Goal: Task Accomplishment & Management: Complete application form

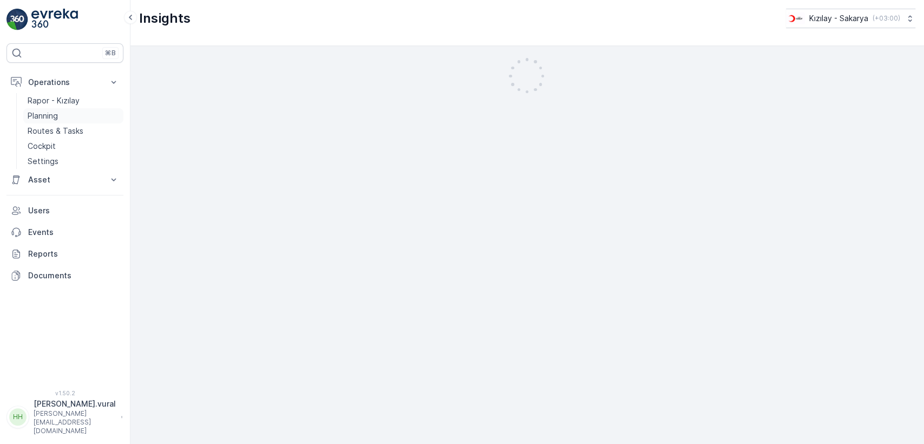
click at [70, 121] on link "Planning" at bounding box center [73, 115] width 100 height 15
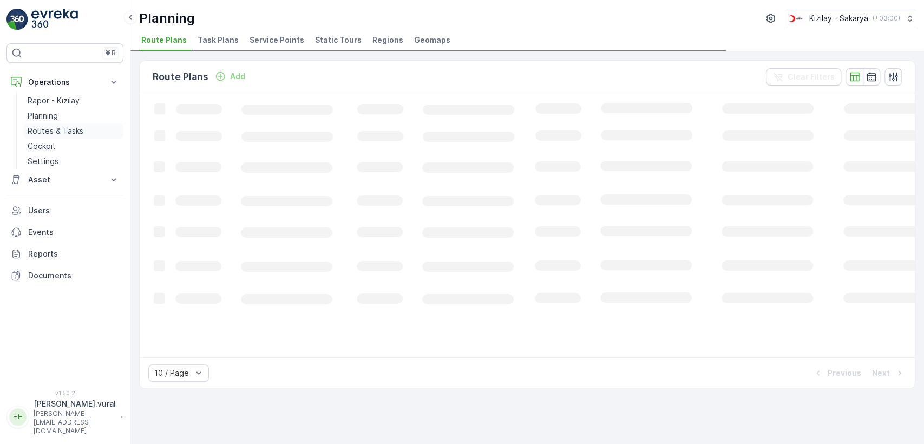
click at [70, 124] on link "Routes & Tasks" at bounding box center [73, 130] width 100 height 15
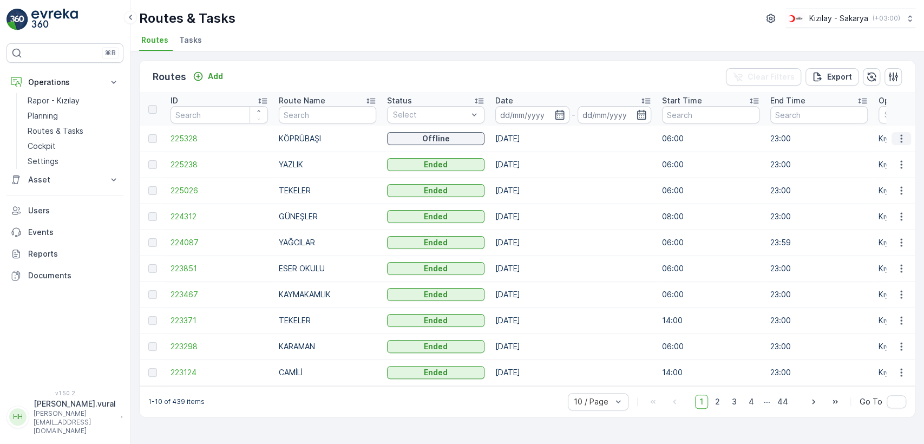
click at [896, 141] on icon "button" at bounding box center [901, 138] width 11 height 11
click at [893, 152] on span "See More Details" at bounding box center [875, 154] width 63 height 11
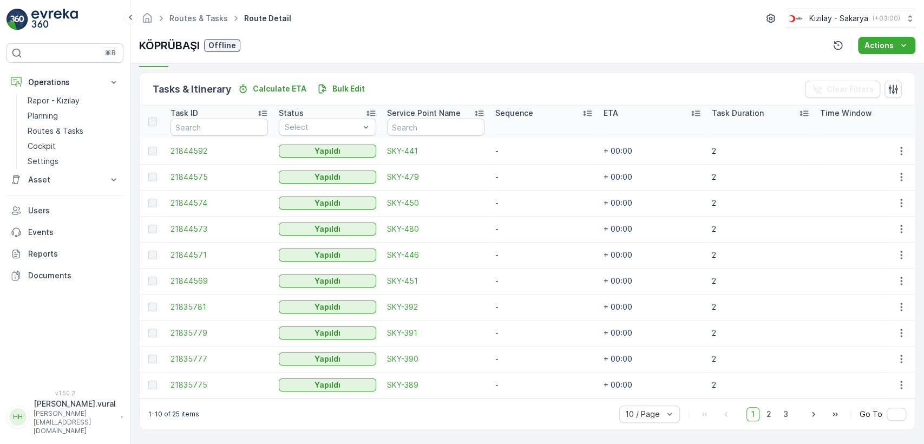
scroll to position [257, 0]
click at [765, 414] on span "2" at bounding box center [769, 414] width 15 height 14
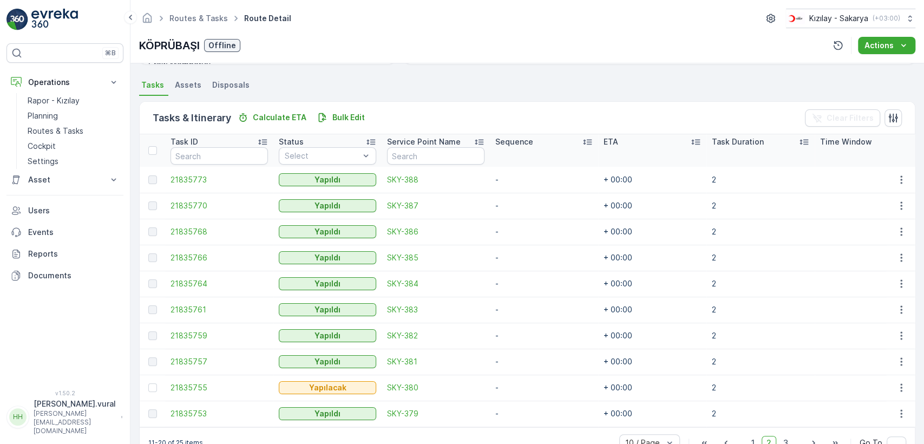
scroll to position [257, 0]
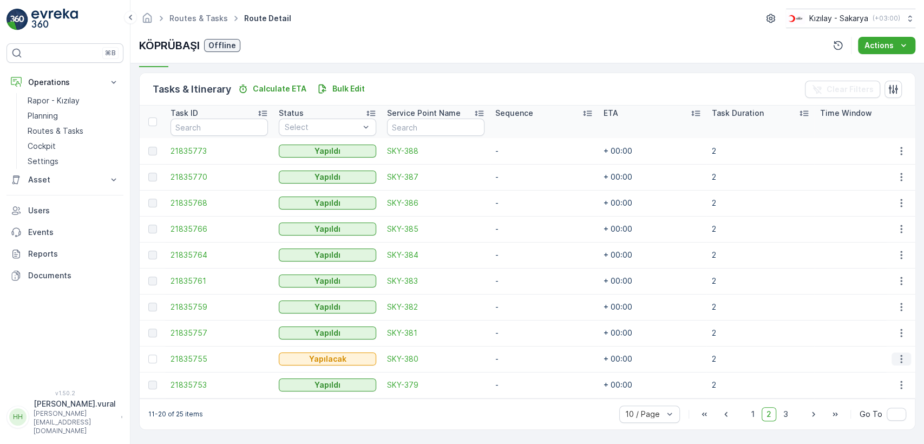
click at [901, 353] on icon "button" at bounding box center [901, 358] width 11 height 11
click at [868, 344] on div "Delete" at bounding box center [884, 337] width 82 height 15
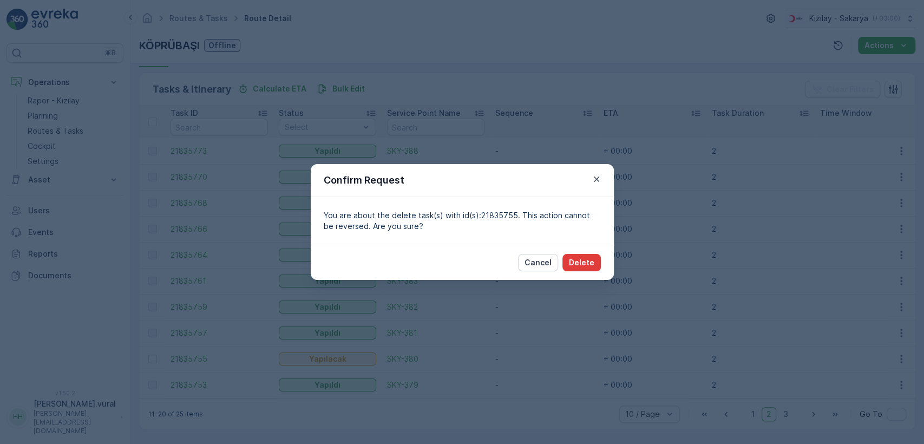
click at [588, 257] on p "Delete" at bounding box center [581, 262] width 25 height 11
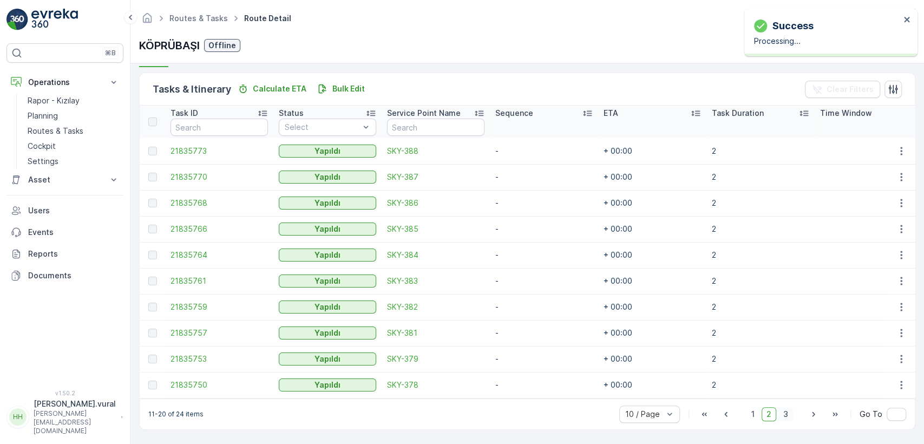
click at [783, 415] on span "3" at bounding box center [785, 414] width 15 height 14
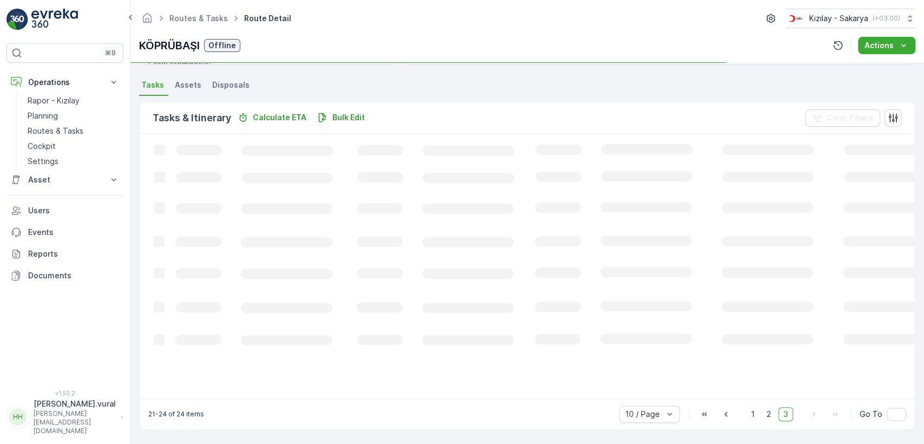
scroll to position [238, 0]
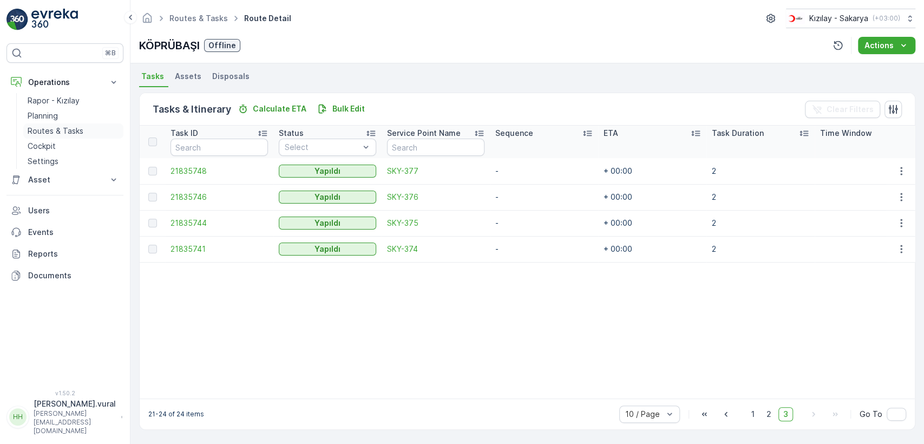
click at [69, 127] on p "Routes & Tasks" at bounding box center [56, 131] width 56 height 11
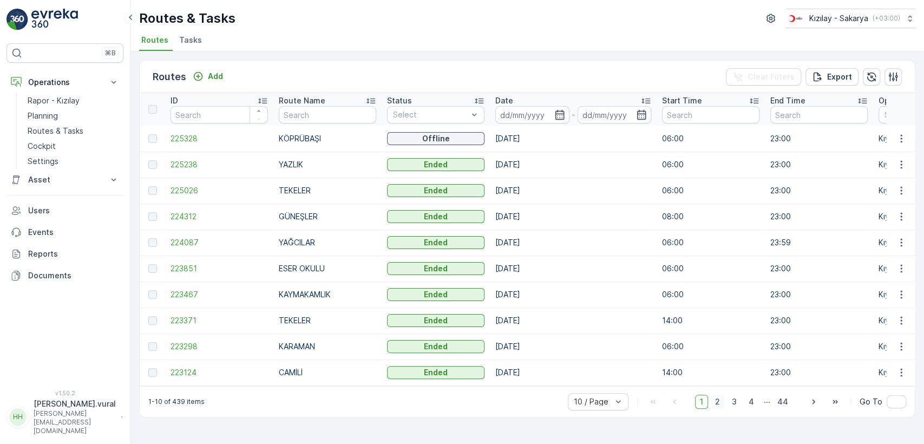
click at [719, 404] on span "2" at bounding box center [717, 402] width 15 height 14
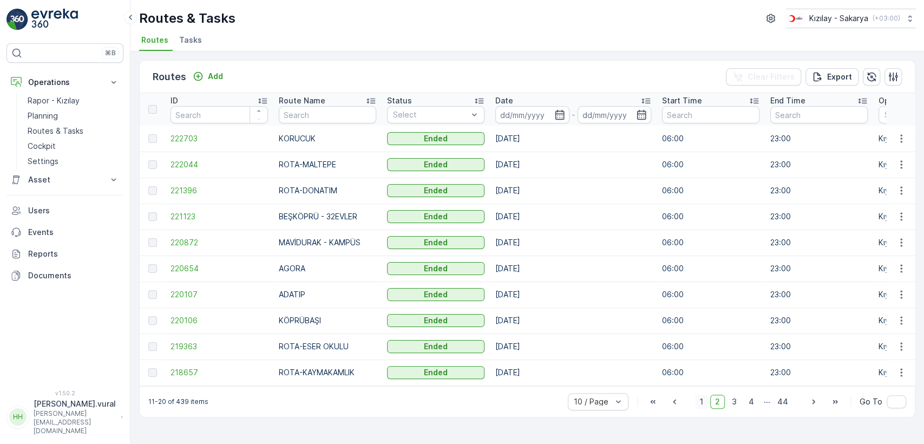
click at [700, 404] on span "1" at bounding box center [701, 402] width 13 height 14
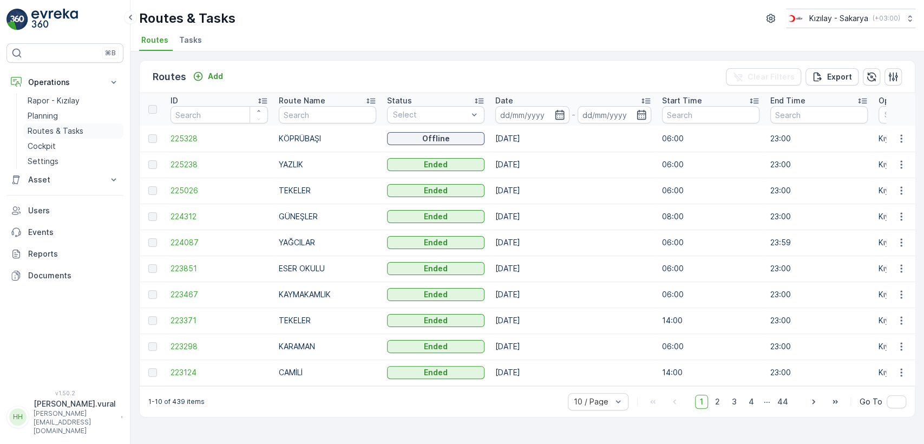
click at [77, 130] on p "Routes & Tasks" at bounding box center [56, 131] width 56 height 11
click at [213, 80] on button "Add" at bounding box center [207, 76] width 39 height 13
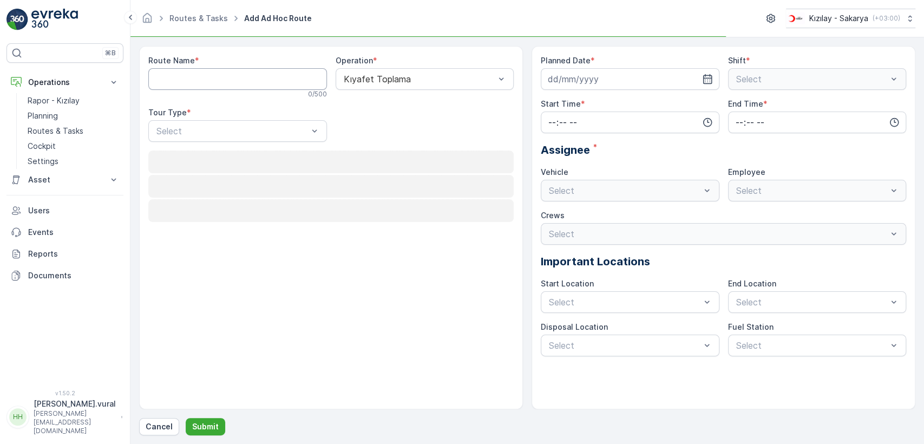
click at [213, 80] on Name "Route Name" at bounding box center [237, 79] width 179 height 22
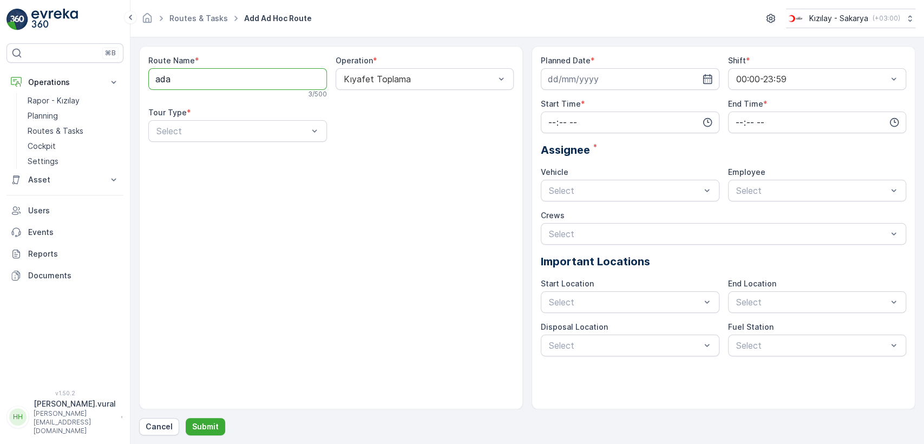
type Name "ADATIP"
click at [205, 159] on div "Static" at bounding box center [238, 158] width 166 height 10
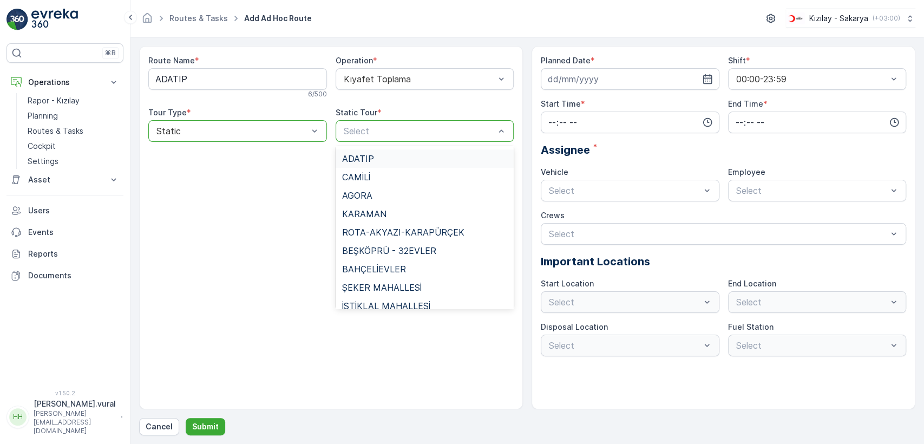
scroll to position [662, 0]
click at [368, 176] on span "ADATIP" at bounding box center [358, 177] width 32 height 10
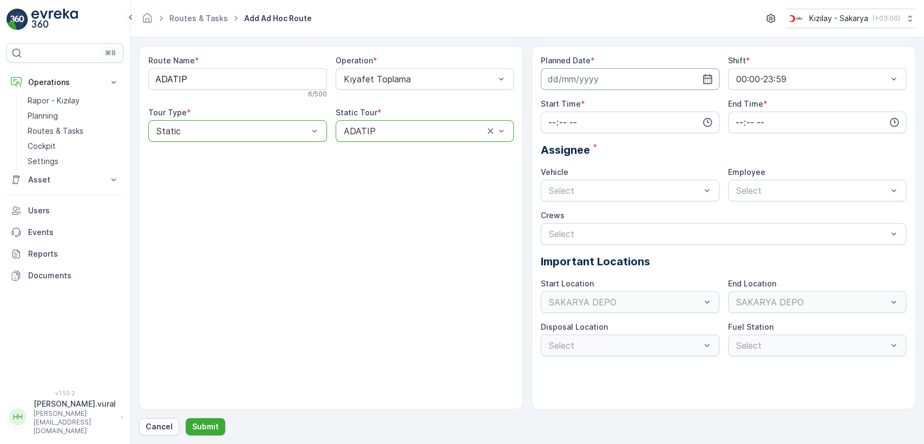
click at [578, 83] on input at bounding box center [630, 79] width 179 height 22
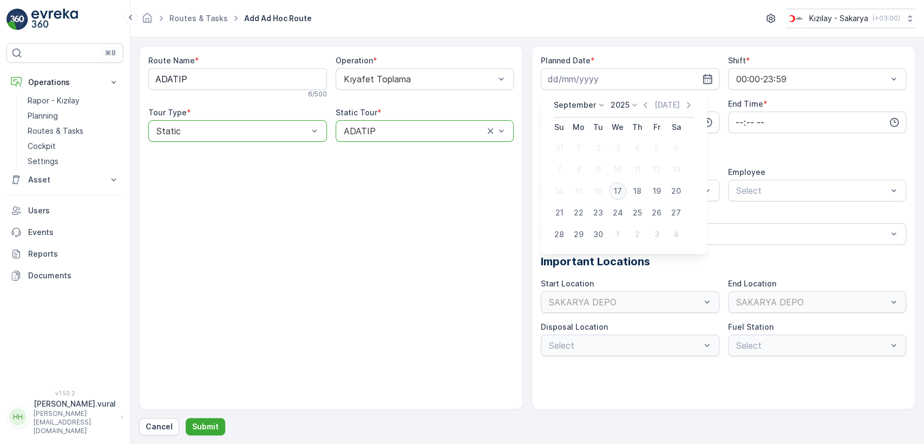
click at [619, 185] on div "17" at bounding box center [617, 190] width 17 height 17
type input "[DATE]"
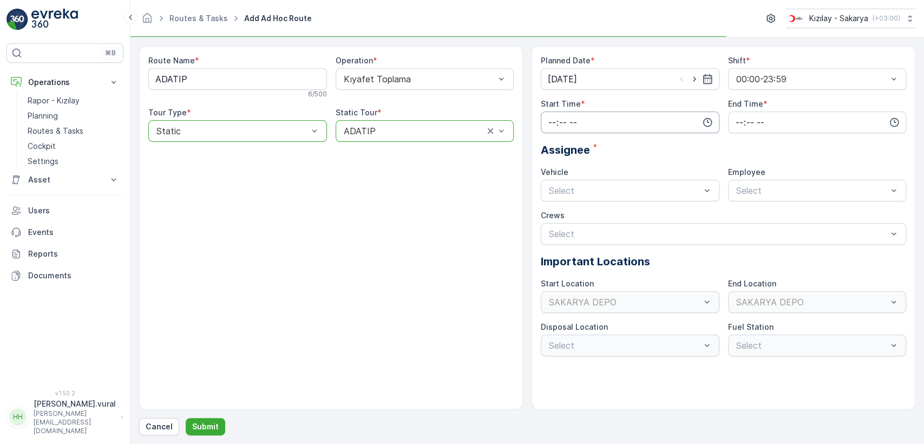
click at [596, 132] on input "time" at bounding box center [630, 123] width 179 height 22
click at [552, 230] on span "14" at bounding box center [551, 231] width 9 height 11
type input "14:00"
drag, startPoint x: 741, startPoint y: 118, endPoint x: 740, endPoint y: 129, distance: 11.4
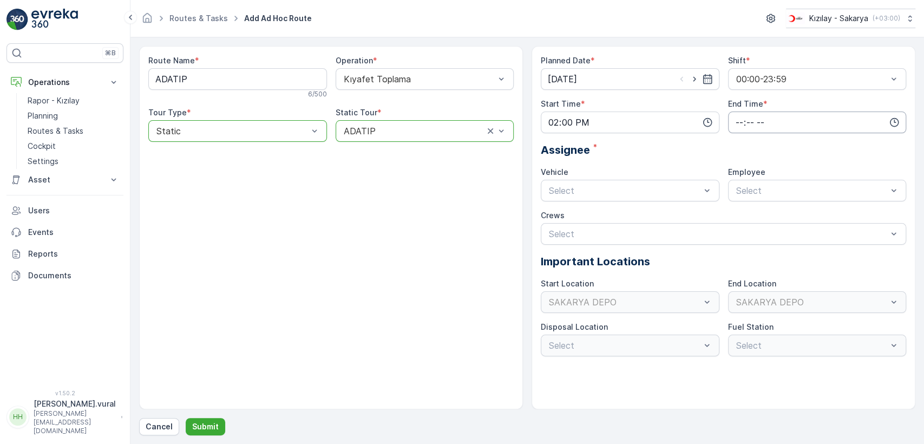
click at [741, 119] on input "time" at bounding box center [817, 123] width 179 height 22
click at [739, 222] on div "22" at bounding box center [739, 216] width 18 height 15
click at [741, 227] on span "23" at bounding box center [739, 231] width 9 height 11
type input "23:00"
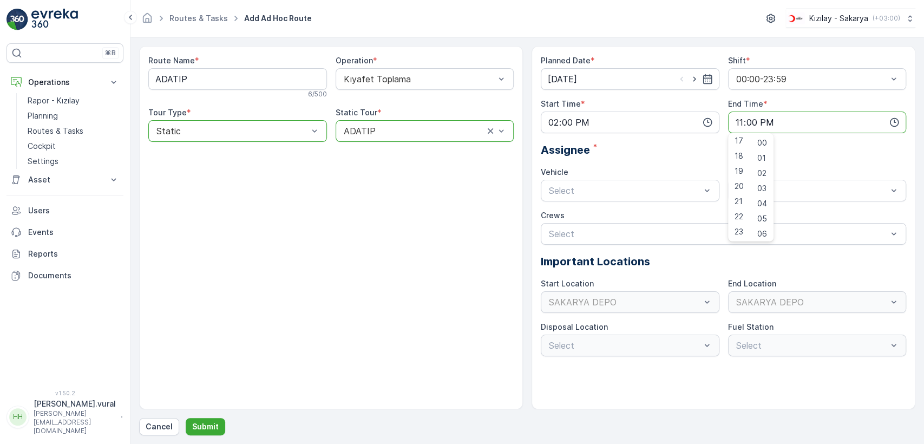
drag, startPoint x: 658, startPoint y: 203, endPoint x: 650, endPoint y: 203, distance: 8.1
click at [657, 203] on div "Planned Date * [DATE] Shift * 00:00-23:59 Start Time * 14:00 End Time * 23:00 0…" at bounding box center [723, 205] width 365 height 301
click at [629, 199] on div "Select" at bounding box center [630, 191] width 179 height 22
click at [601, 231] on div "06 ECH 422 Busy" at bounding box center [630, 236] width 166 height 10
click at [757, 212] on span "06ECH422" at bounding box center [757, 217] width 44 height 10
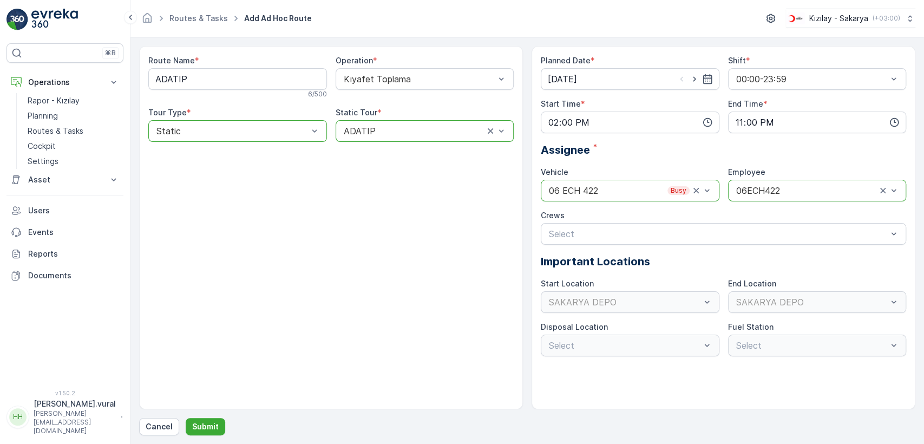
click at [542, 247] on div "Planned Date * [DATE] Shift * 00:00-23:59 Start Time * 14:00 End Time * 23:00 A…" at bounding box center [723, 205] width 365 height 301
click at [547, 244] on div "Select" at bounding box center [723, 234] width 365 height 22
drag, startPoint x: 227, startPoint y: 429, endPoint x: 220, endPoint y: 430, distance: 6.5
click at [226, 429] on div "Cancel Submit" at bounding box center [527, 426] width 776 height 17
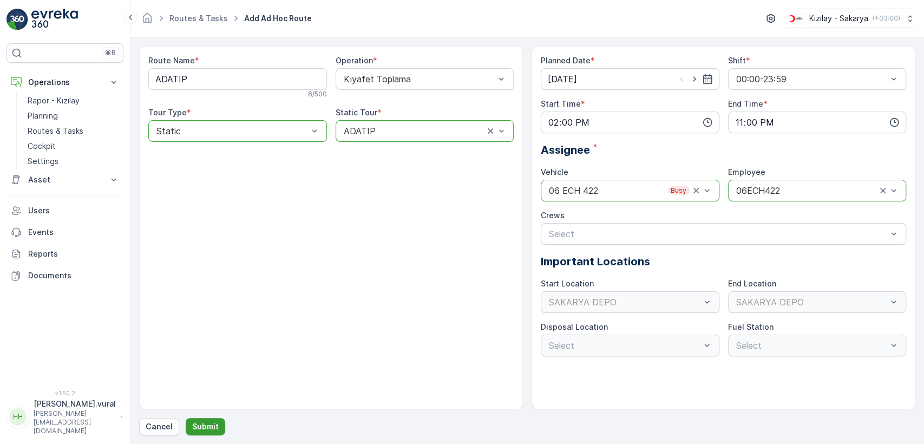
click at [210, 428] on p "Submit" at bounding box center [205, 426] width 27 height 11
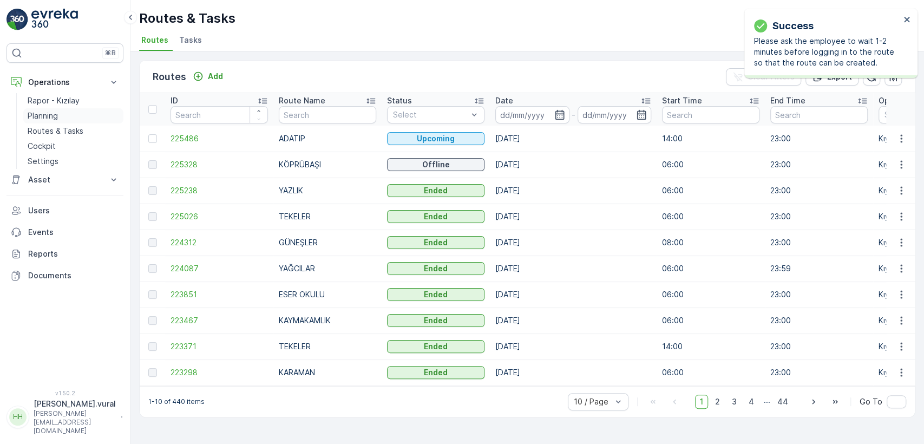
click at [62, 118] on link "Planning" at bounding box center [73, 115] width 100 height 15
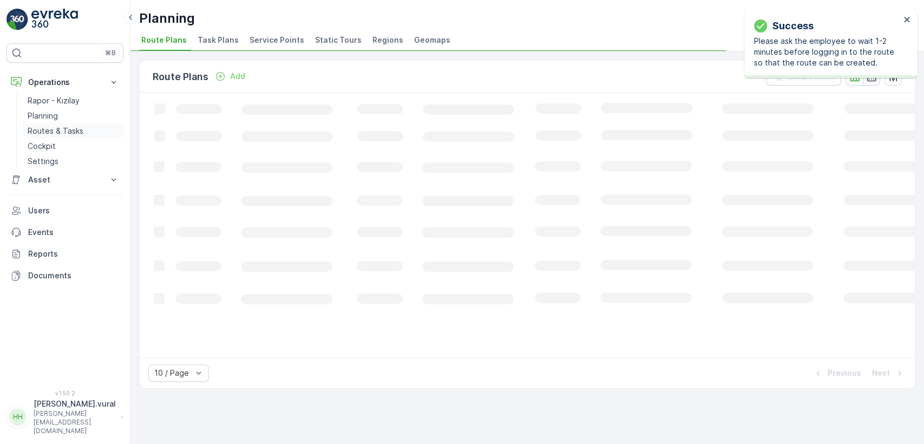
click at [64, 128] on p "Routes & Tasks" at bounding box center [56, 131] width 56 height 11
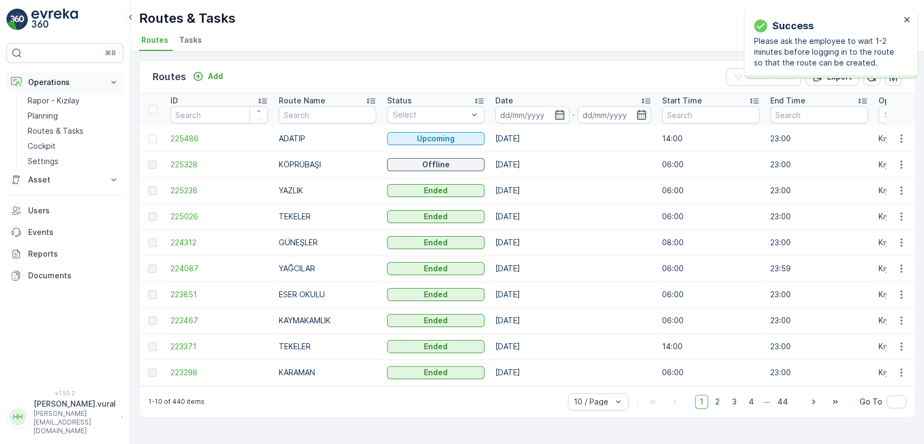
click at [103, 92] on button "Operations" at bounding box center [64, 82] width 117 height 22
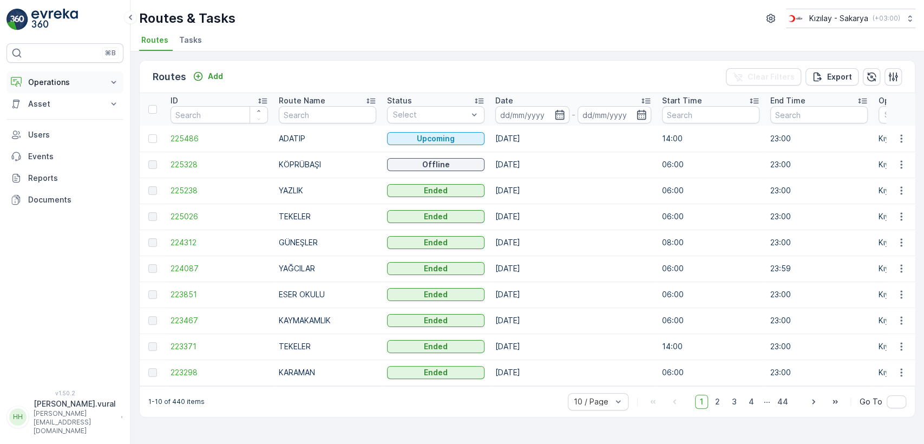
click at [97, 83] on p "Operations" at bounding box center [65, 82] width 74 height 11
click at [84, 100] on link "Rapor - Kızılay" at bounding box center [73, 100] width 100 height 15
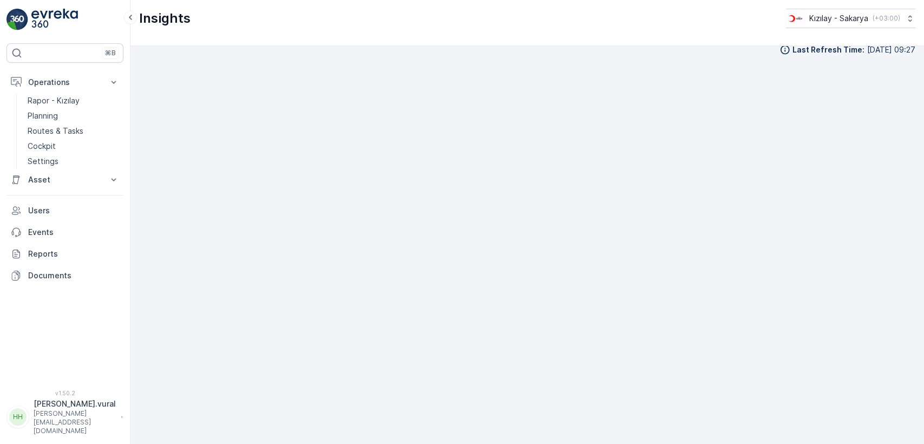
scroll to position [12, 0]
